Goal: Task Accomplishment & Management: Manage account settings

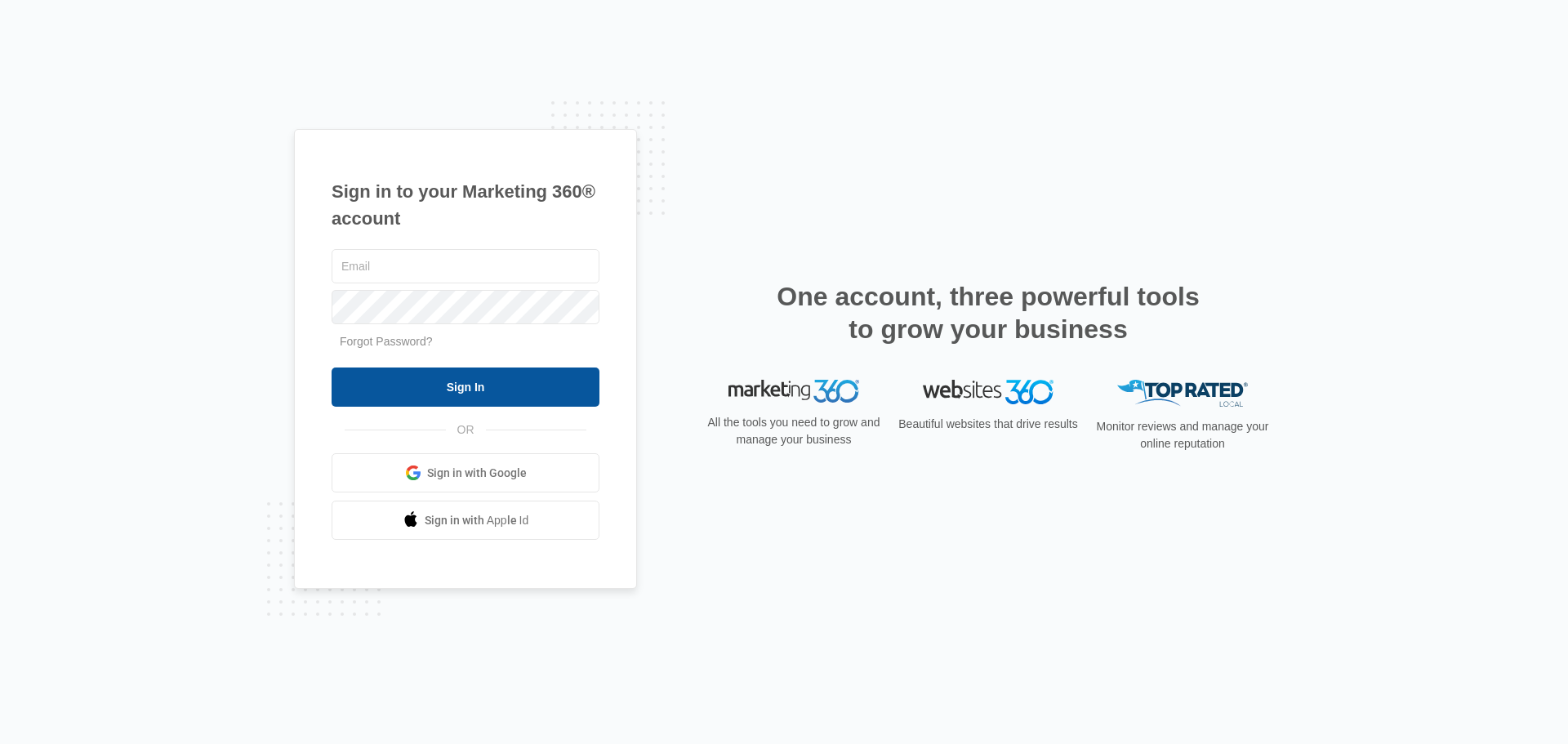
type input "[EMAIL_ADDRESS][DOMAIN_NAME]"
click at [479, 386] on input "Sign In" at bounding box center [465, 386] width 268 height 39
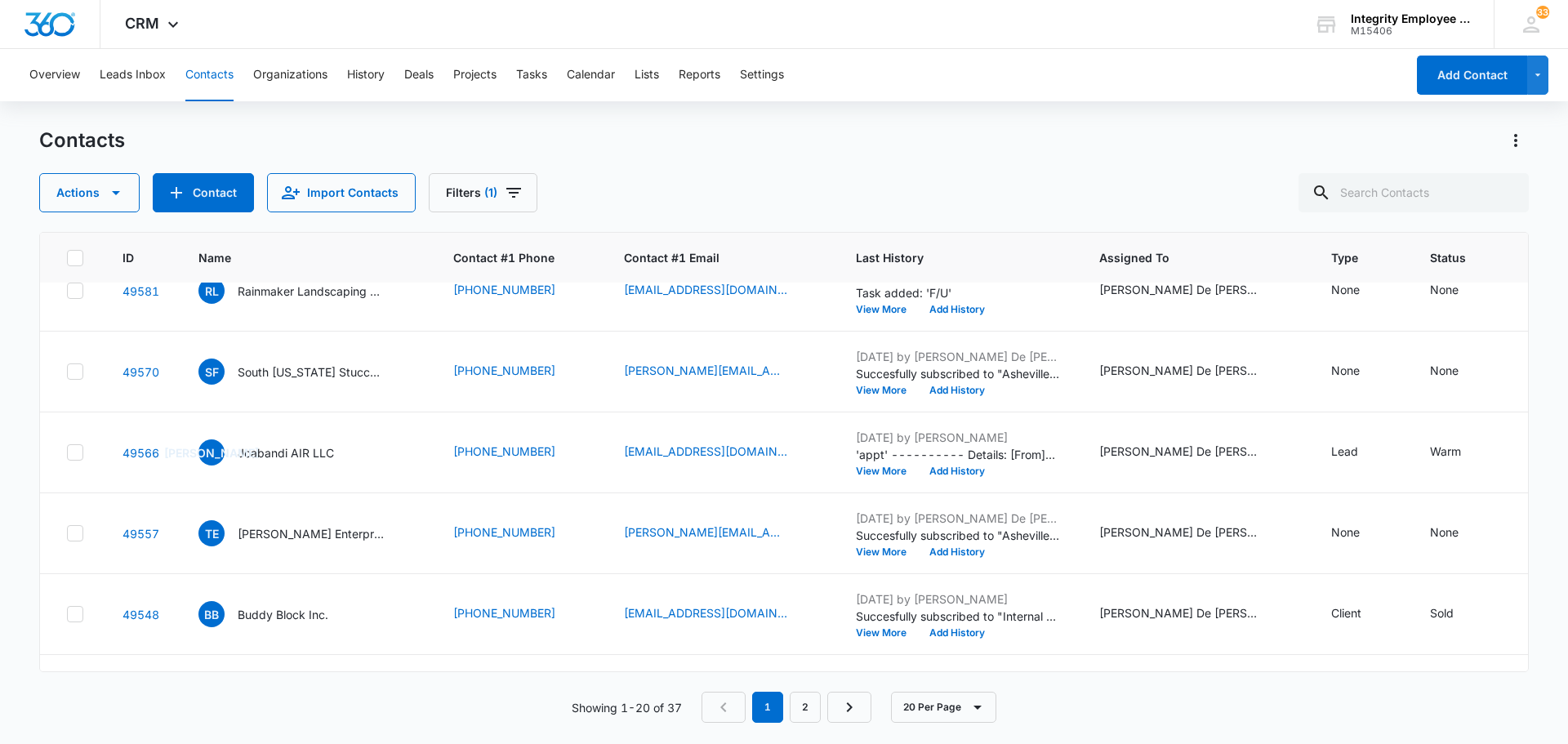
scroll to position [1241, 0]
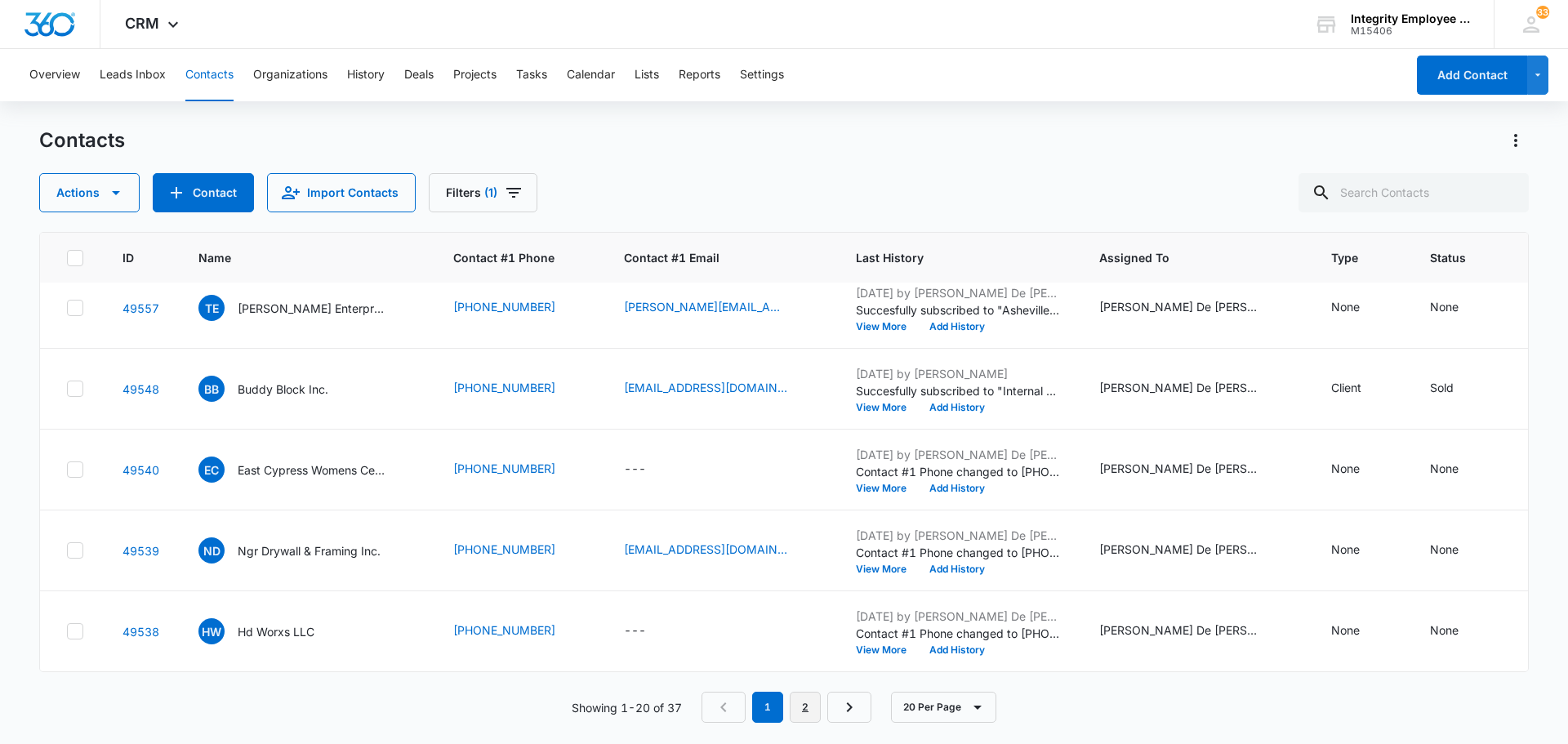
click at [810, 706] on link "2" at bounding box center [806, 707] width 31 height 31
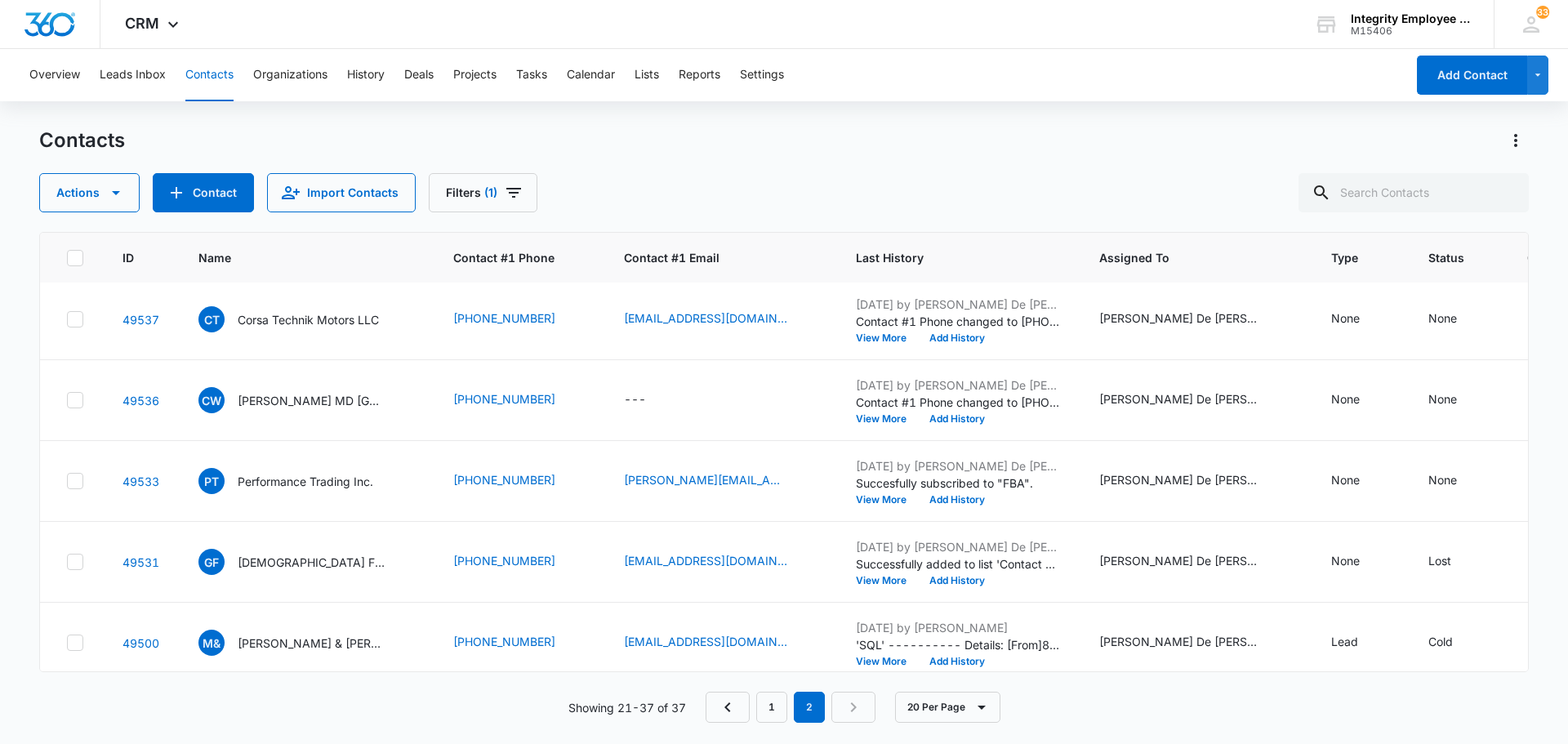
scroll to position [0, 0]
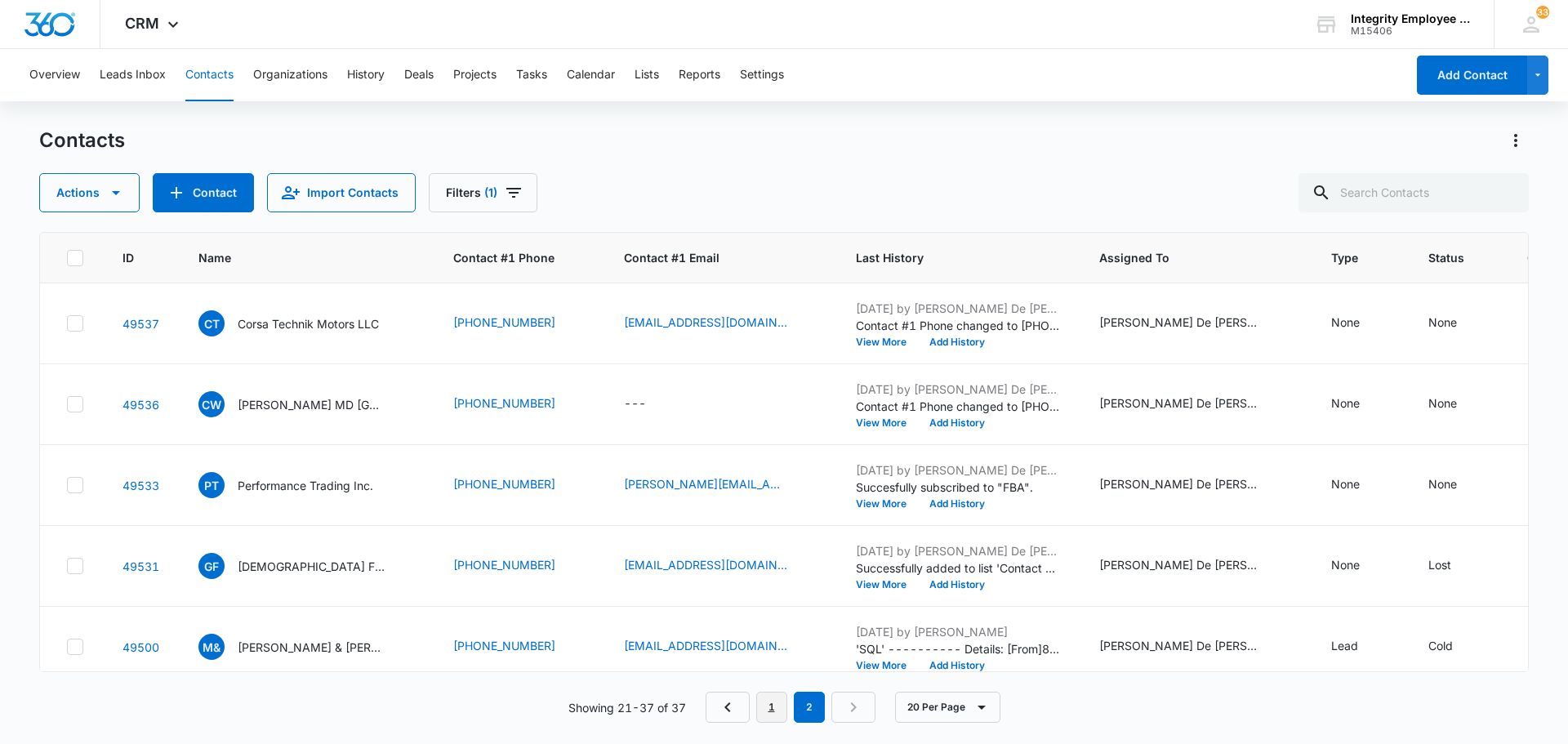
click at [772, 702] on link "1" at bounding box center [772, 707] width 31 height 31
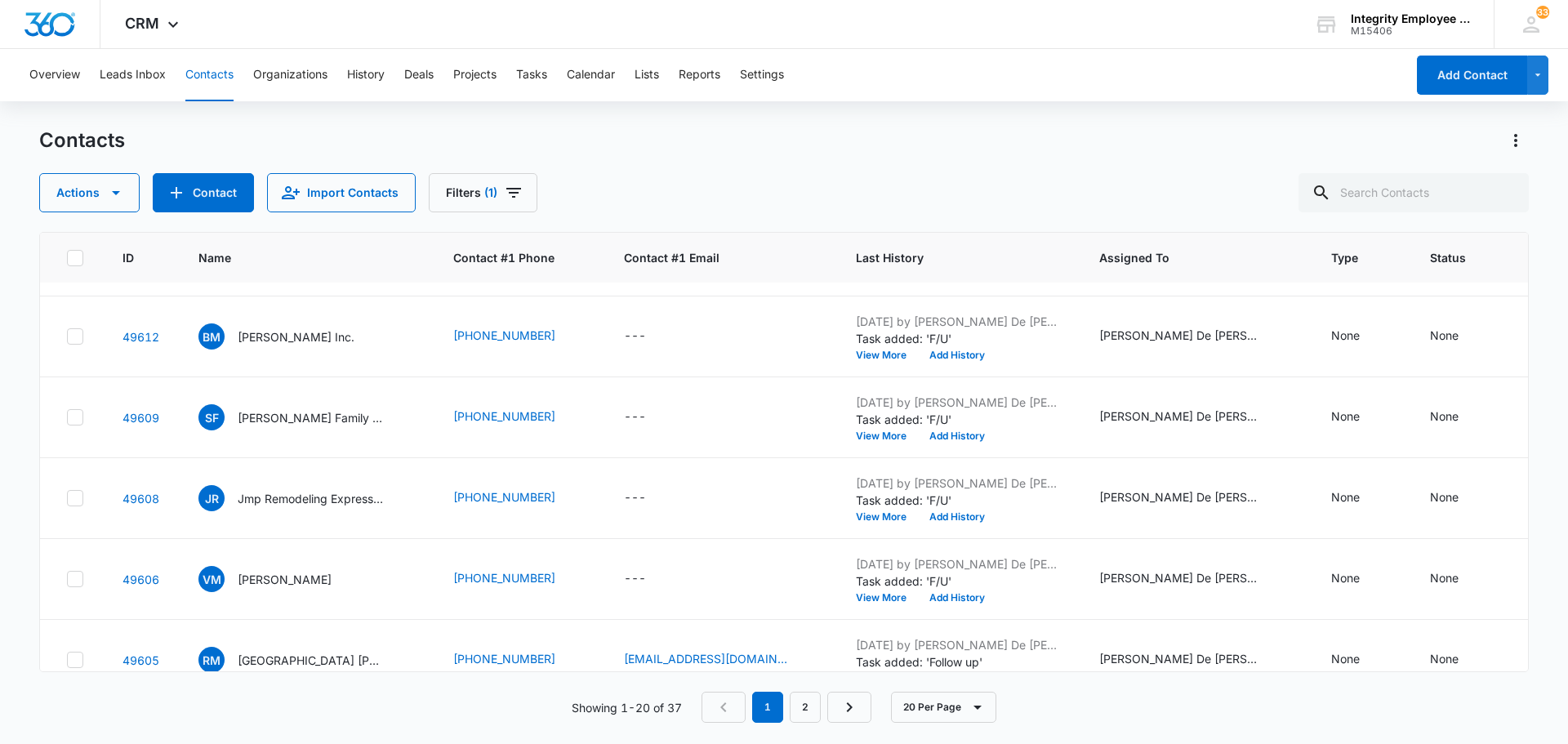
scroll to position [327, 0]
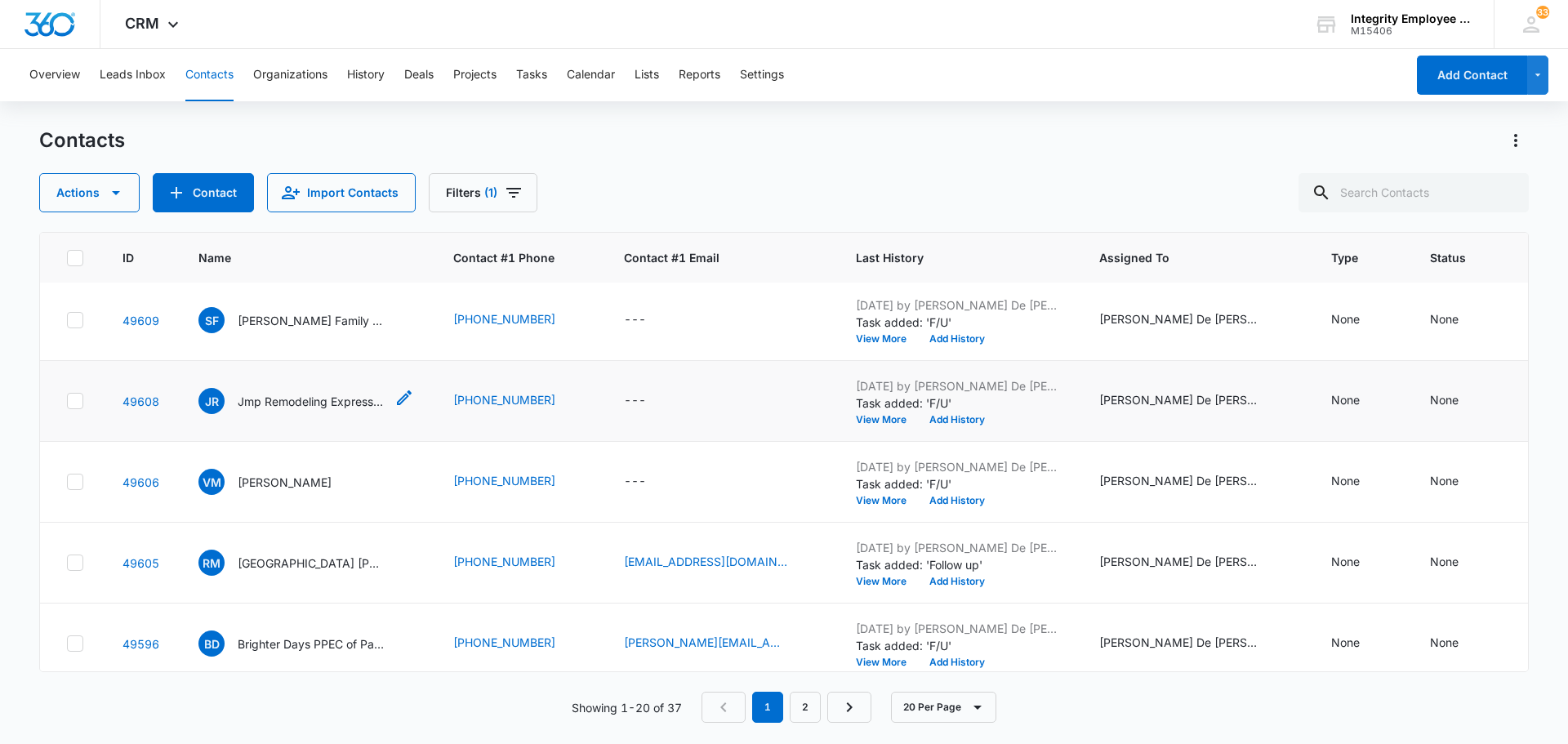
click at [337, 406] on p "Jmp Remodeling Express LLC" at bounding box center [311, 401] width 147 height 17
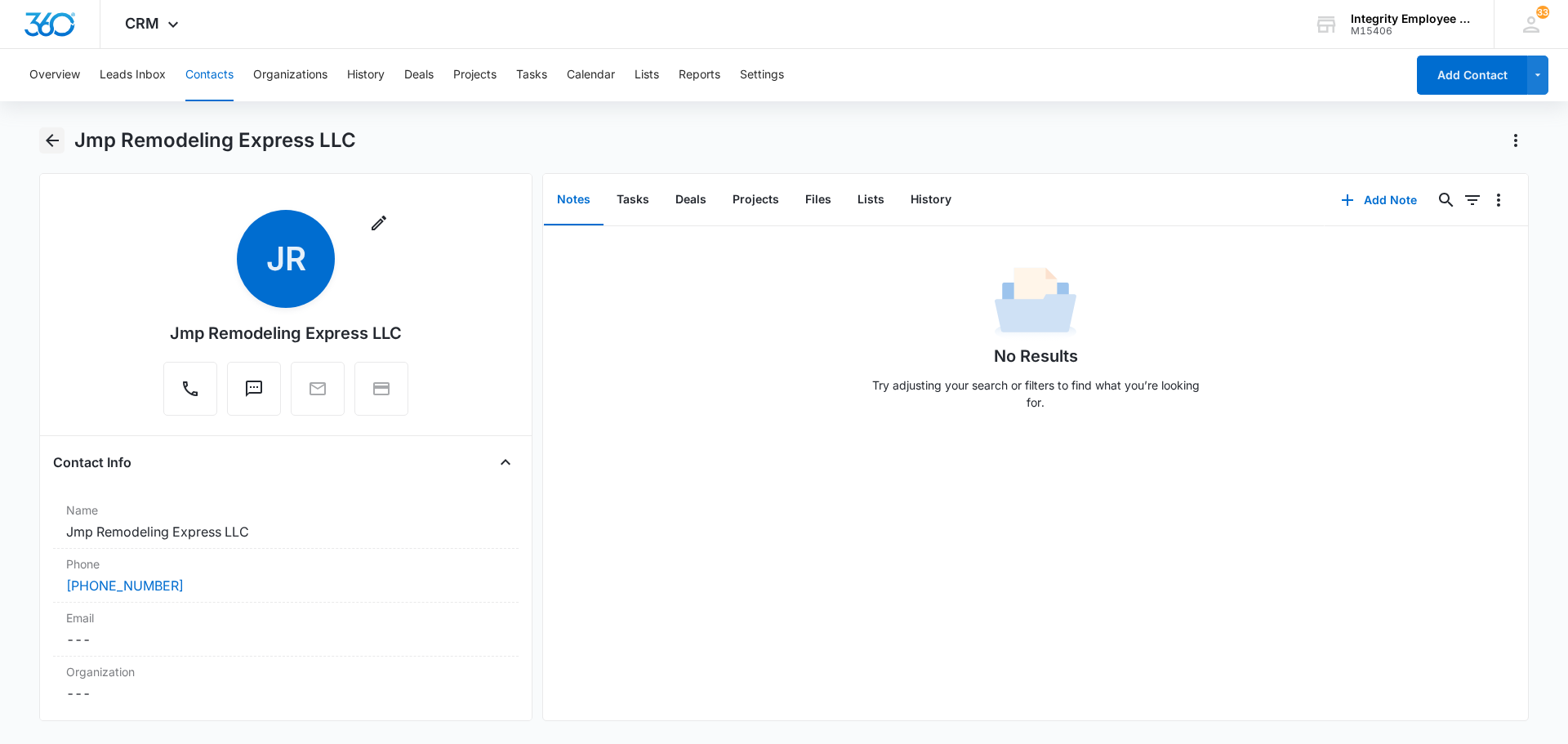
click at [58, 140] on icon "Back" at bounding box center [51, 140] width 13 height 13
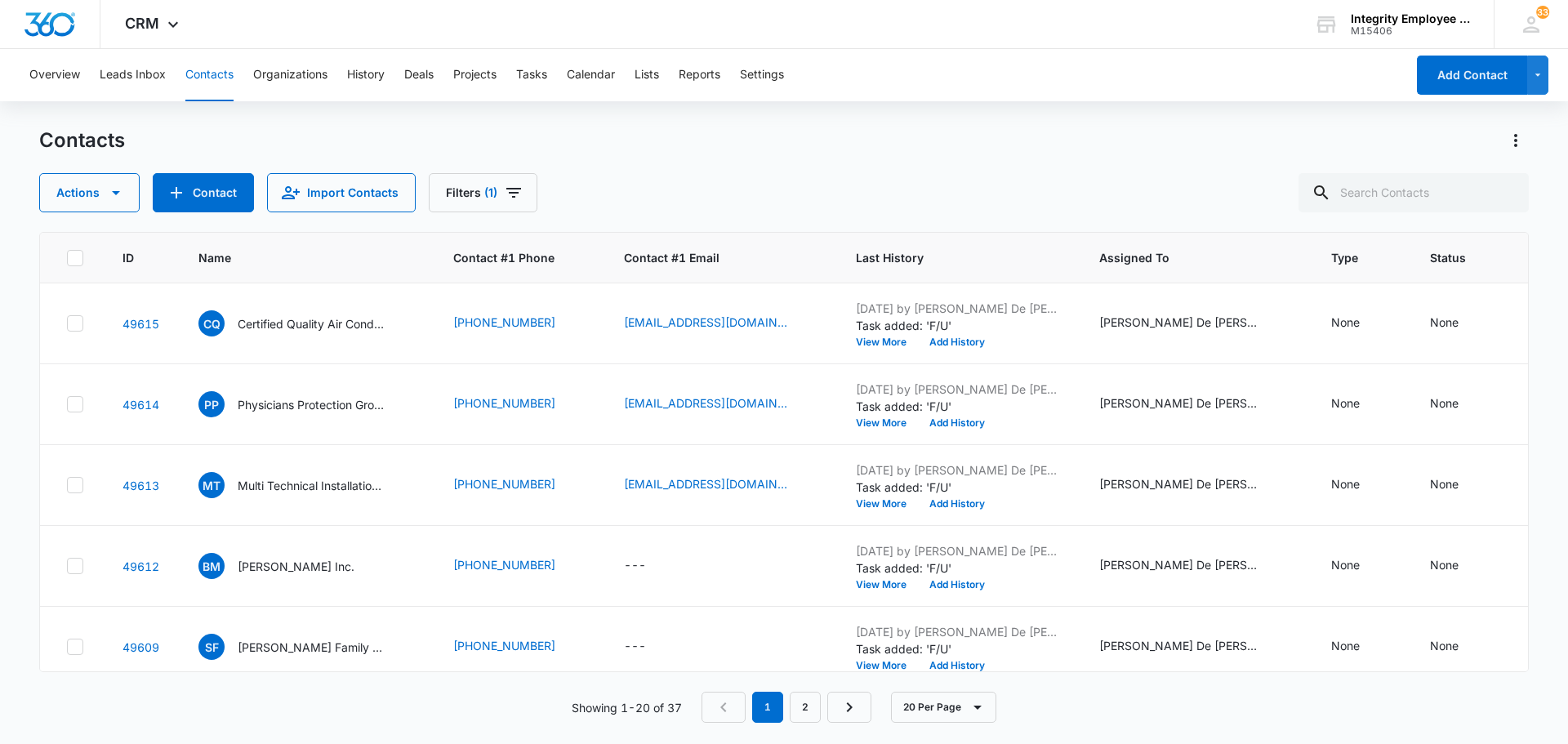
scroll to position [327, 0]
